Goal: Task Accomplishment & Management: Manage account settings

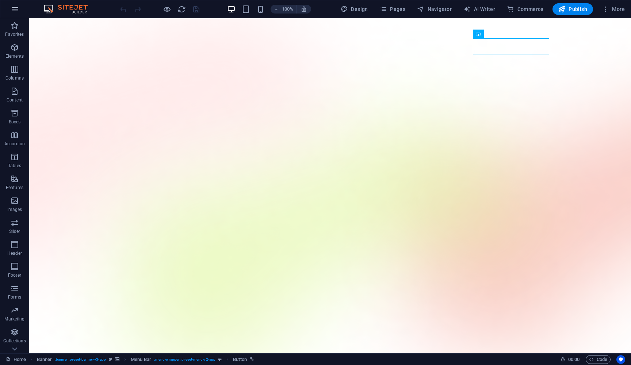
click at [14, 12] on icon "button" at bounding box center [15, 9] width 9 height 9
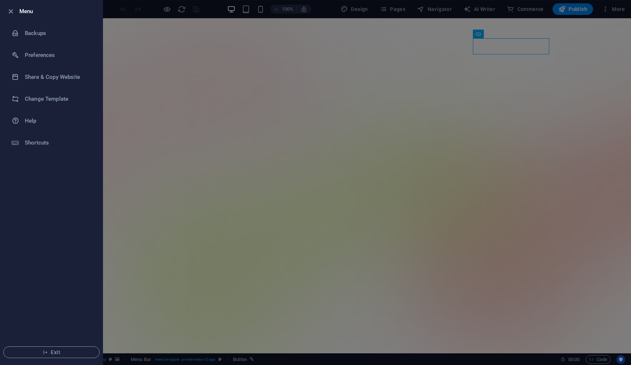
click at [294, 89] on div at bounding box center [315, 182] width 631 height 365
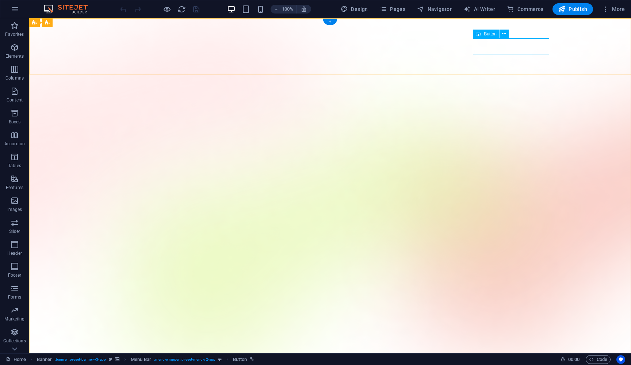
click at [311, 31] on icon at bounding box center [504, 34] width 4 height 8
click at [311, 34] on div "Button" at bounding box center [486, 34] width 27 height 9
click at [14, 6] on icon "button" at bounding box center [15, 9] width 9 height 9
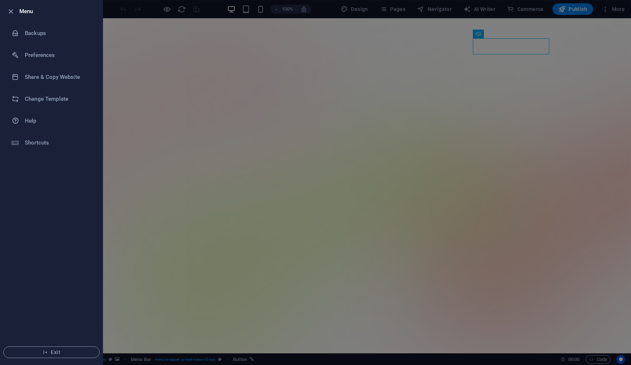
click at [240, 28] on div at bounding box center [315, 182] width 631 height 365
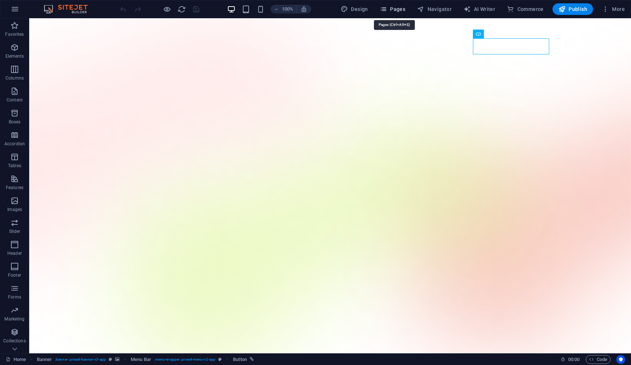
click at [311, 7] on span "Pages" at bounding box center [393, 8] width 26 height 7
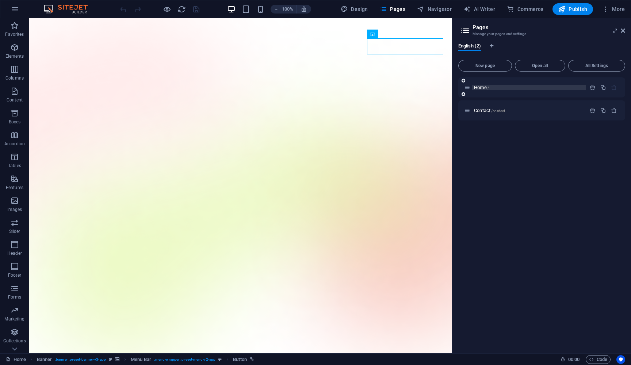
click at [311, 89] on p "Home /" at bounding box center [529, 87] width 110 height 5
click at [311, 87] on p "Home /" at bounding box center [529, 87] width 110 height 5
click at [311, 30] on icon at bounding box center [623, 31] width 4 height 6
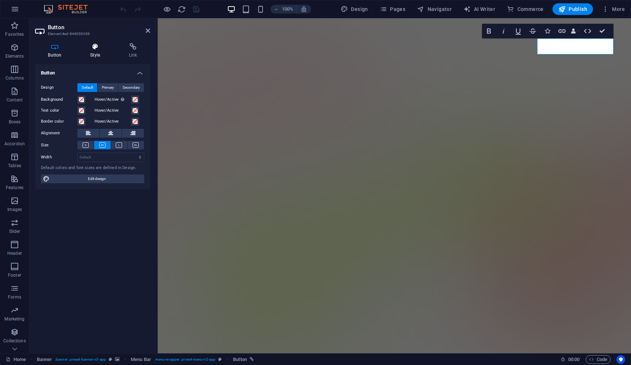
click at [95, 51] on h4 "Style" at bounding box center [96, 50] width 39 height 15
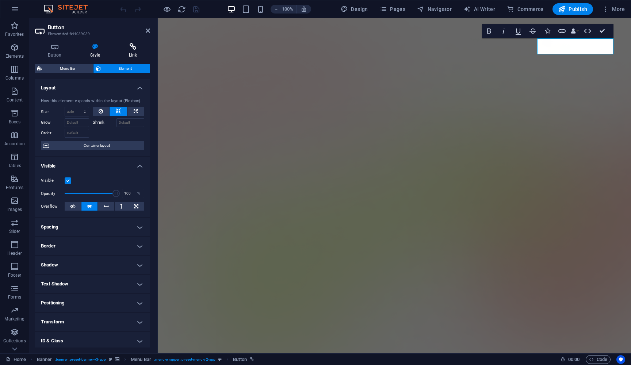
click at [129, 51] on h4 "Link" at bounding box center [133, 50] width 34 height 15
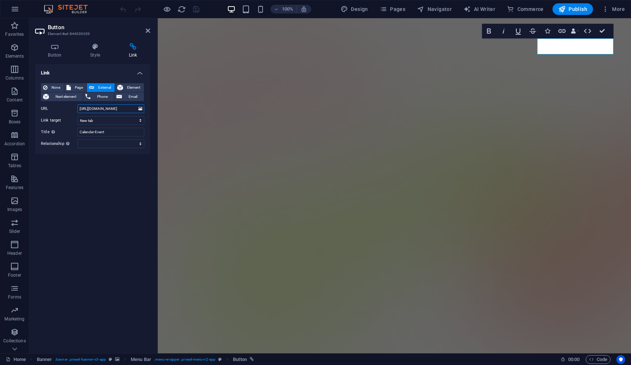
click at [122, 108] on input "https://calendly.com/briqenai/30min" at bounding box center [110, 108] width 67 height 9
paste input "https://calendar.app.google/YTRbGAopGcQ9zQPS6"
type input "https://calendar.app.google/YTRbGAopGcQ9zQPS6"
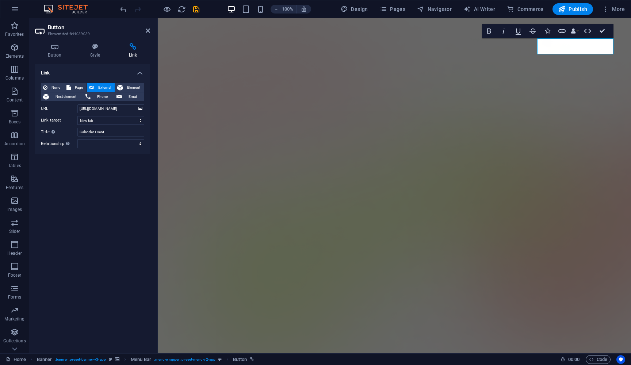
click at [107, 217] on div "Link None Page External Element Next element Phone Email Page Home Contact Elem…" at bounding box center [92, 205] width 115 height 283
click at [146, 30] on icon at bounding box center [148, 31] width 4 height 6
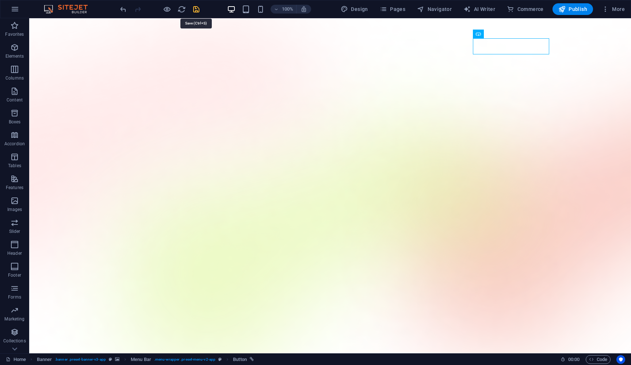
click at [195, 6] on icon "save" at bounding box center [196, 9] width 8 height 8
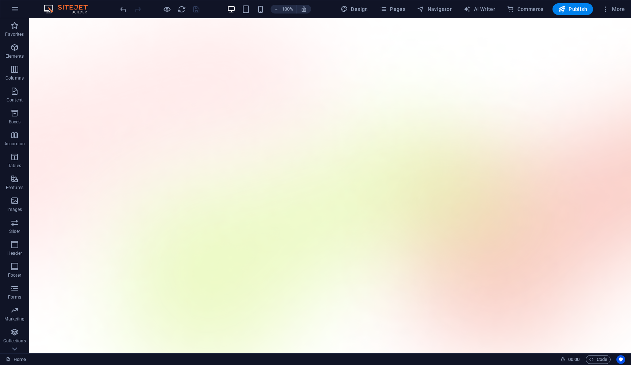
click at [311, 0] on div "100% Design Pages Navigator AI Writer Commerce Publish More" at bounding box center [315, 9] width 631 height 18
click at [311, 13] on button "Publish" at bounding box center [573, 9] width 41 height 12
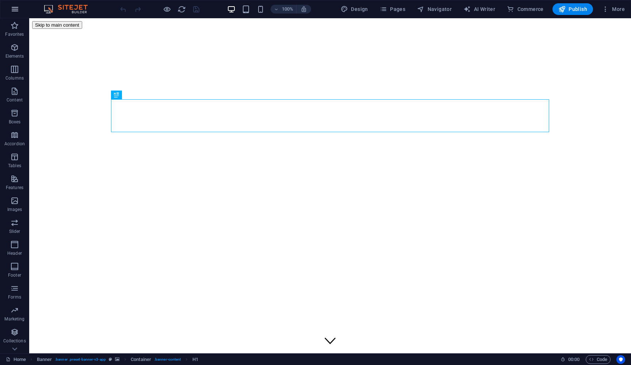
click at [14, 9] on icon "button" at bounding box center [15, 9] width 9 height 9
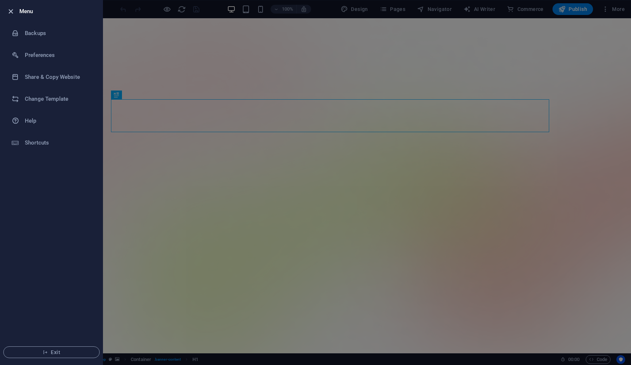
click at [12, 11] on icon "button" at bounding box center [11, 11] width 8 height 8
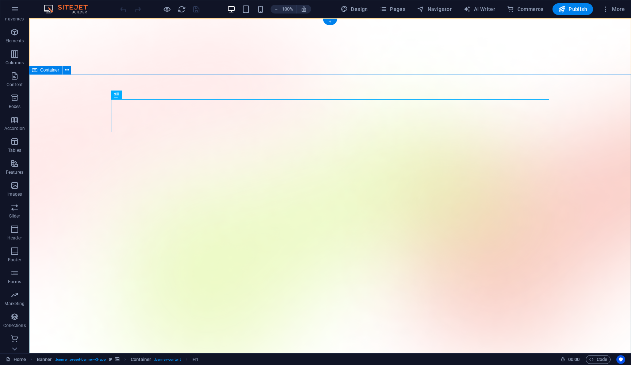
scroll to position [15, 0]
click at [364, 9] on span "Design" at bounding box center [354, 8] width 27 height 7
select select "600"
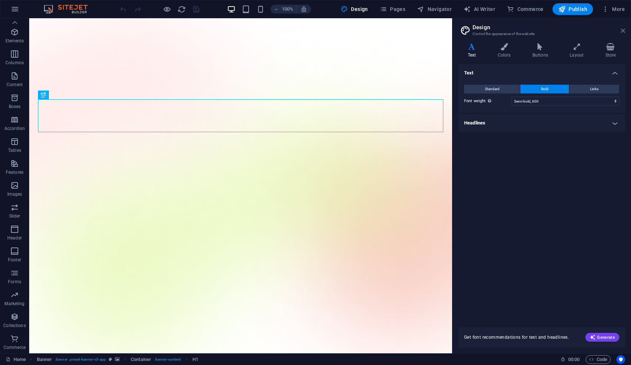
click at [625, 32] on icon at bounding box center [623, 31] width 4 height 6
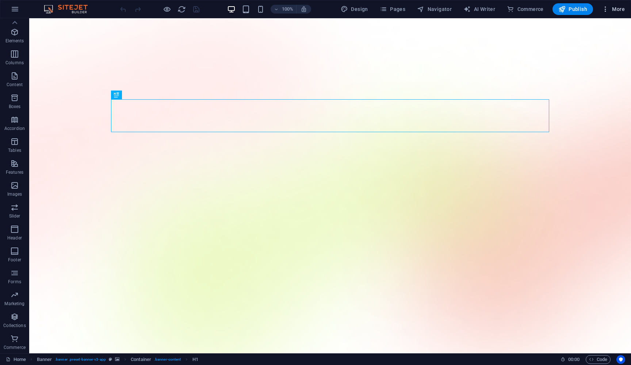
click at [606, 7] on icon "button" at bounding box center [605, 8] width 7 height 7
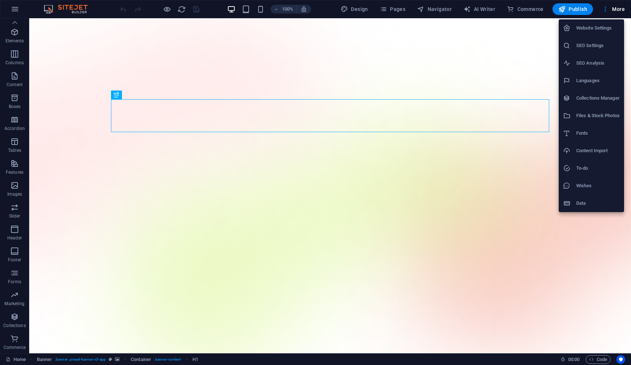
click at [586, 33] on li "Website Settings" at bounding box center [591, 28] width 65 height 18
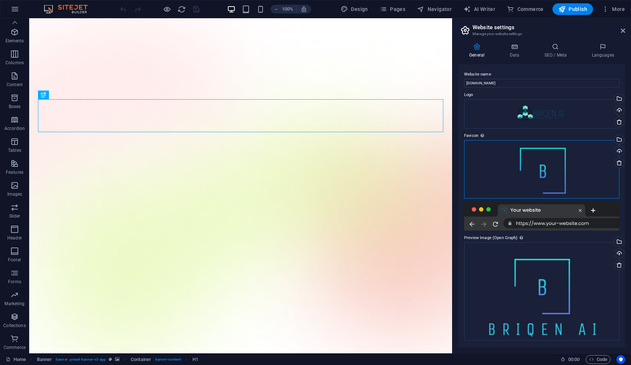
click at [519, 169] on div "Drag files here, click to choose files or select files from Files or our free s…" at bounding box center [541, 169] width 155 height 58
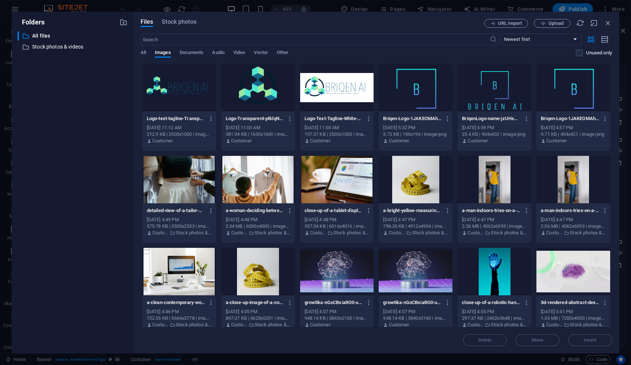
click at [261, 90] on div at bounding box center [258, 87] width 74 height 47
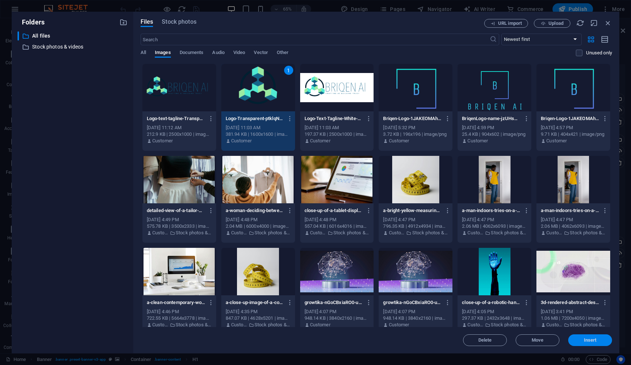
click at [581, 341] on span "Insert" at bounding box center [590, 340] width 38 height 4
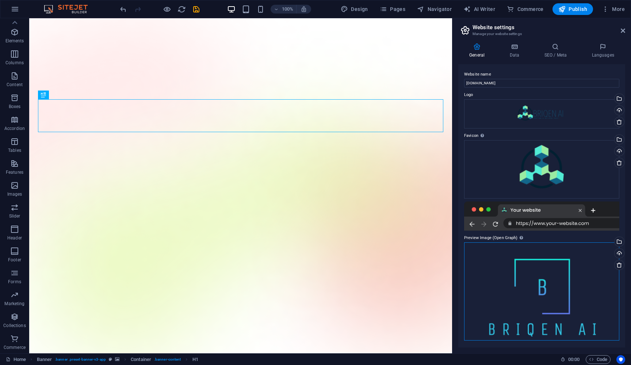
click at [548, 300] on div "Drag files here, click to choose files or select files from Files or our free s…" at bounding box center [541, 292] width 155 height 98
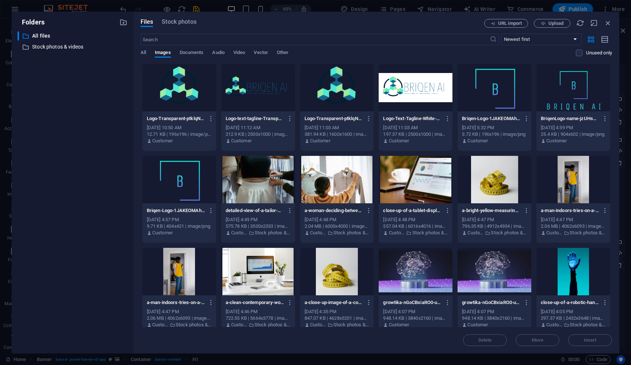
click at [251, 88] on div at bounding box center [258, 87] width 74 height 47
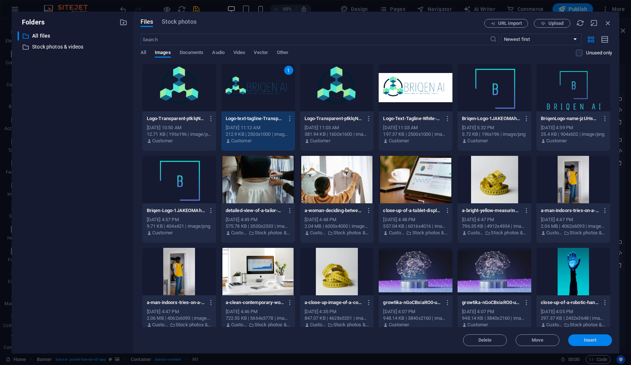
click at [590, 339] on span "Insert" at bounding box center [590, 340] width 13 height 4
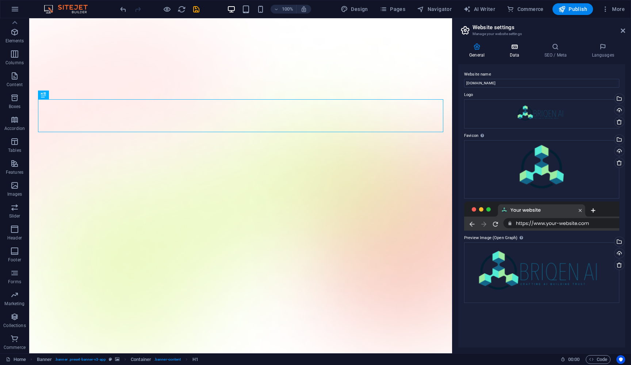
click at [514, 49] on icon at bounding box center [515, 46] width 32 height 7
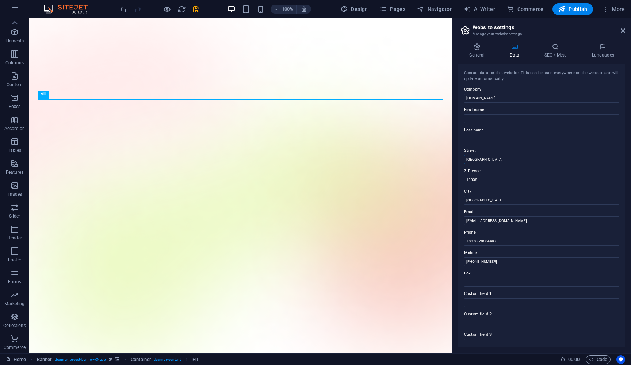
click at [495, 158] on input "[GEOGRAPHIC_DATA]" at bounding box center [541, 159] width 155 height 9
click at [491, 181] on input "10038" at bounding box center [541, 180] width 155 height 9
click at [195, 9] on icon "save" at bounding box center [196, 9] width 8 height 8
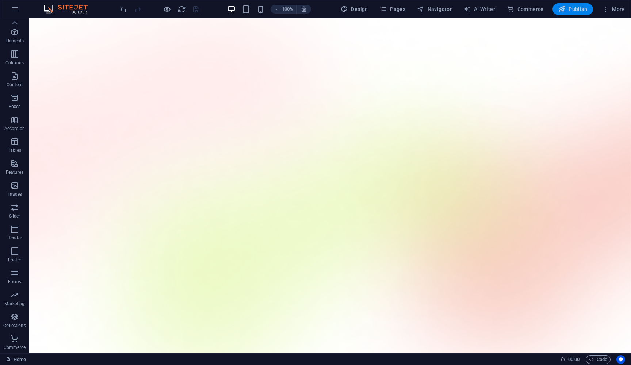
click at [574, 7] on span "Publish" at bounding box center [573, 8] width 29 height 7
